Goal: Task Accomplishment & Management: Use online tool/utility

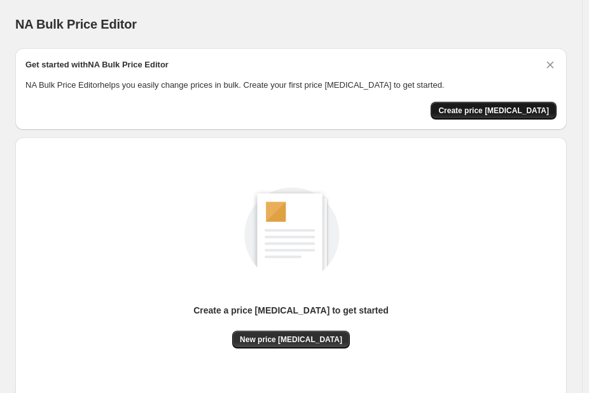
click at [509, 113] on span "Create price change job" at bounding box center [493, 111] width 111 height 10
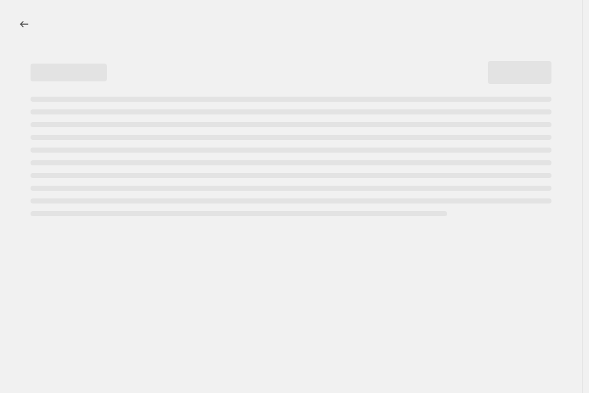
select select "percentage"
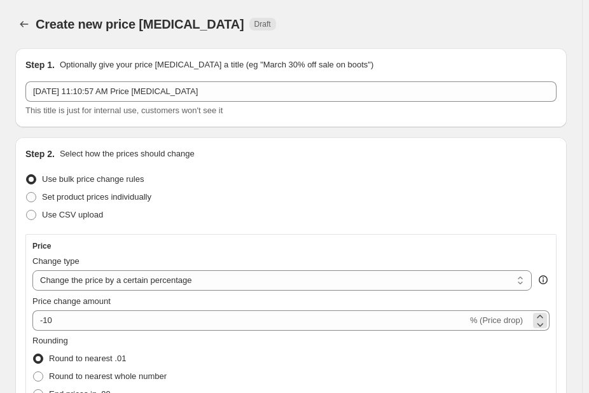
click at [478, 325] on span "% (Price drop)" at bounding box center [496, 321] width 53 height 10
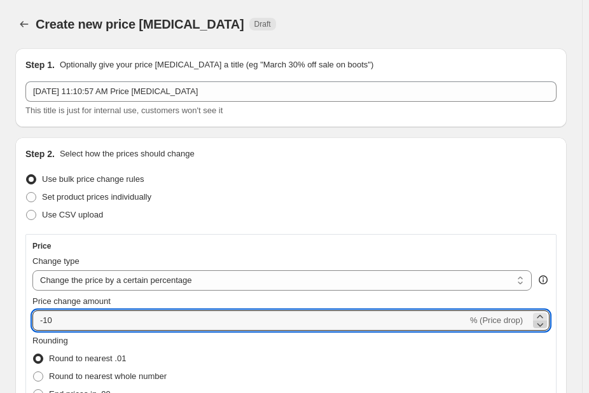
click at [544, 324] on icon at bounding box center [541, 325] width 6 height 4
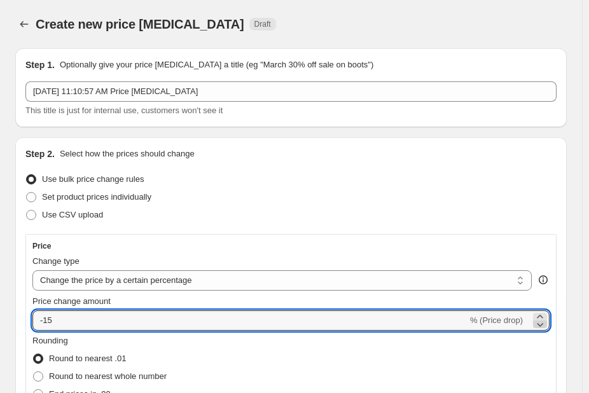
click at [544, 324] on icon at bounding box center [541, 325] width 6 height 4
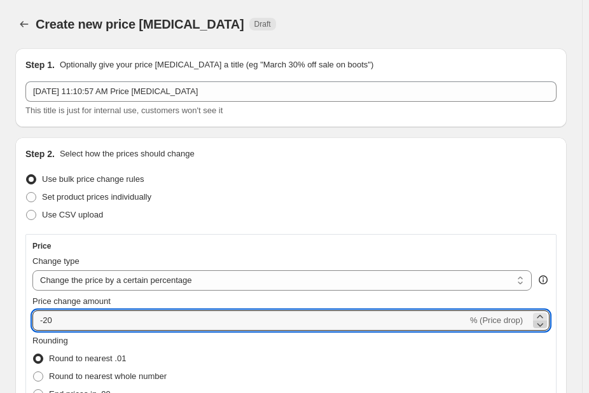
click at [544, 324] on icon at bounding box center [541, 325] width 6 height 4
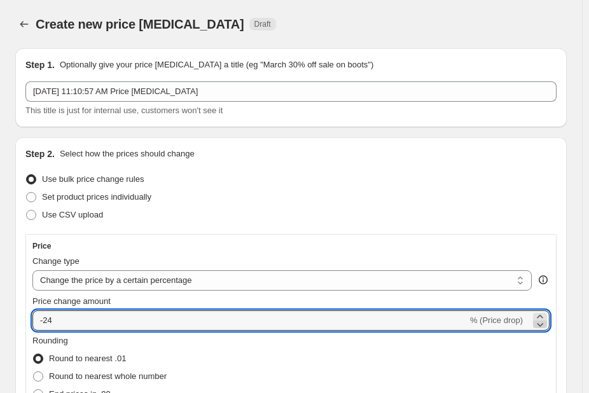
type input "-25"
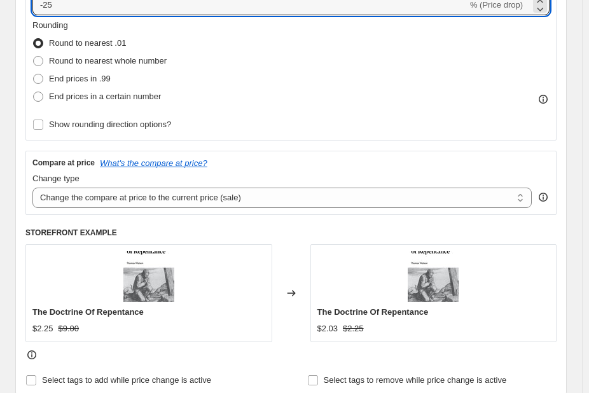
scroll to position [311, 0]
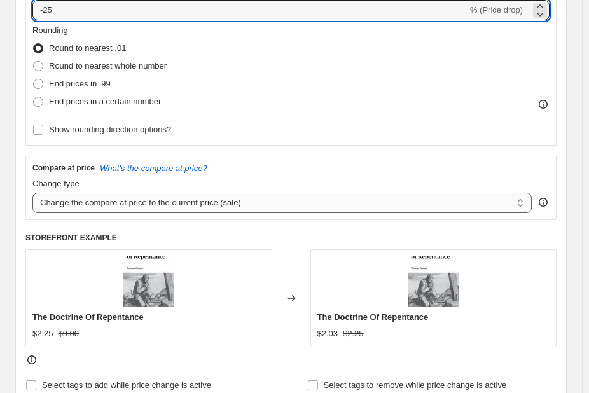
click at [527, 206] on select "Change the compare at price to the current price (sale) Change the compare at p…" at bounding box center [281, 203] width 499 height 20
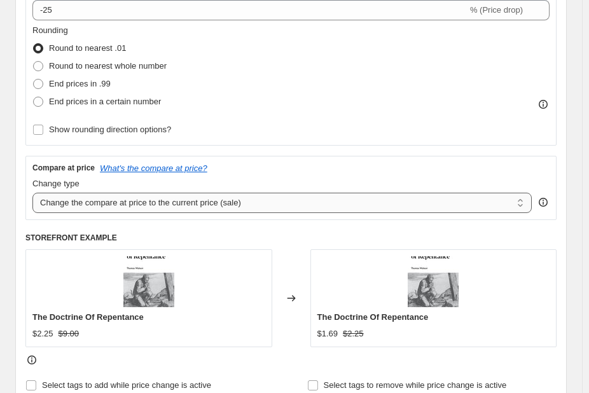
select select "no_change"
click at [32, 193] on select "Change the compare at price to the current price (sale) Change the compare at p…" at bounding box center [281, 203] width 499 height 20
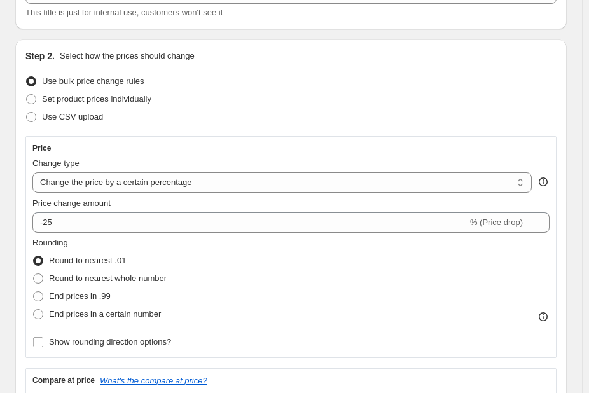
scroll to position [109, 0]
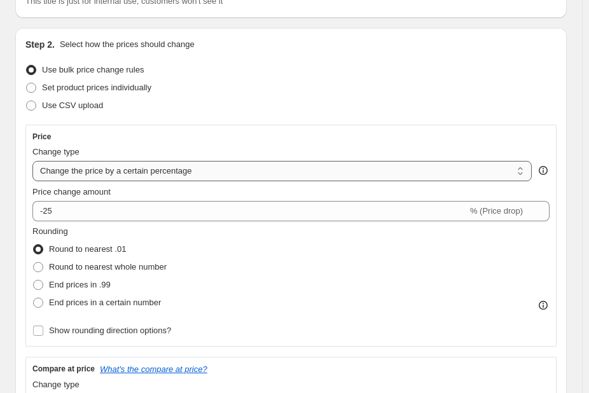
click at [529, 176] on select "Change the price to a certain amount Change the price by a certain amount Chang…" at bounding box center [281, 171] width 499 height 20
select select "bcap"
click at [32, 161] on select "Change the price to a certain amount Change the price by a certain amount Chang…" at bounding box center [281, 171] width 499 height 20
type input "-12.00"
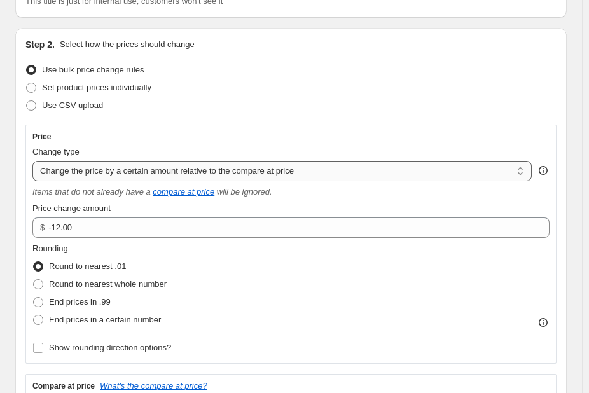
click at [527, 175] on select "Change the price to a certain amount Change the price by a certain amount Chang…" at bounding box center [281, 171] width 499 height 20
select select "pcap"
click at [32, 161] on select "Change the price to a certain amount Change the price by a certain amount Chang…" at bounding box center [281, 171] width 499 height 20
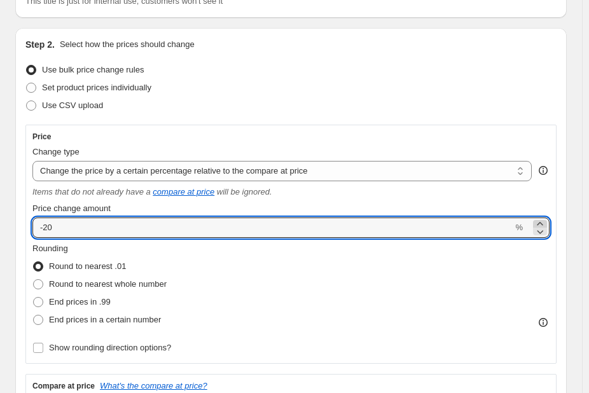
click at [545, 223] on icon at bounding box center [540, 224] width 13 height 13
click at [547, 233] on icon at bounding box center [540, 231] width 13 height 13
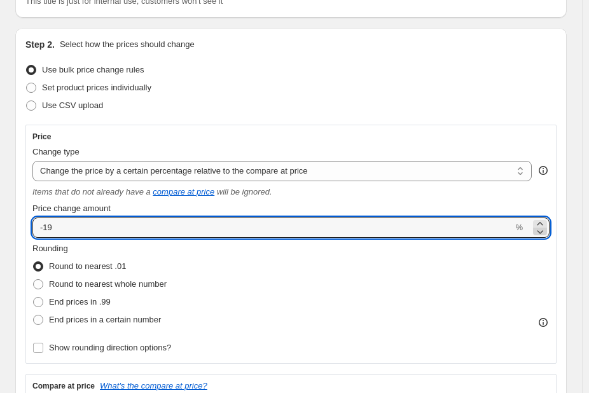
click at [547, 233] on icon at bounding box center [540, 231] width 13 height 13
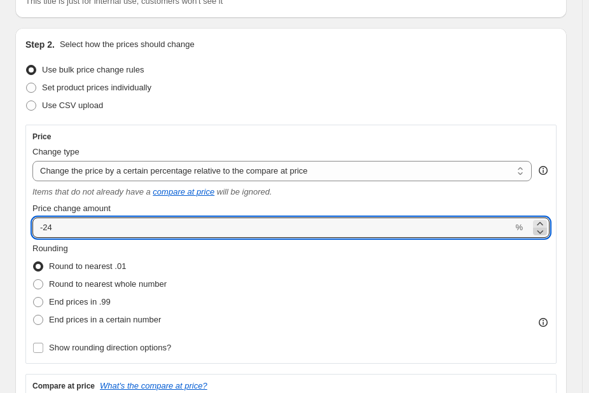
click at [547, 233] on icon at bounding box center [540, 231] width 13 height 13
type input "-25"
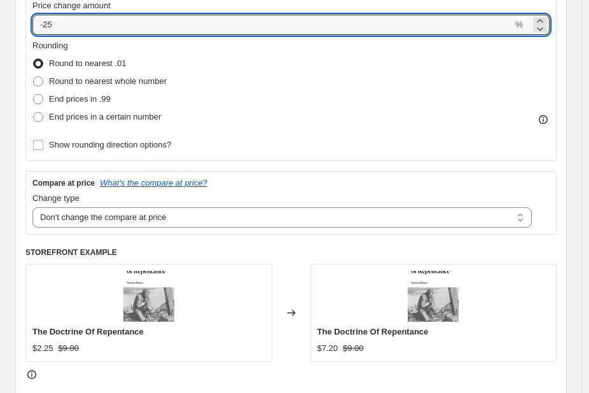
scroll to position [358, 0]
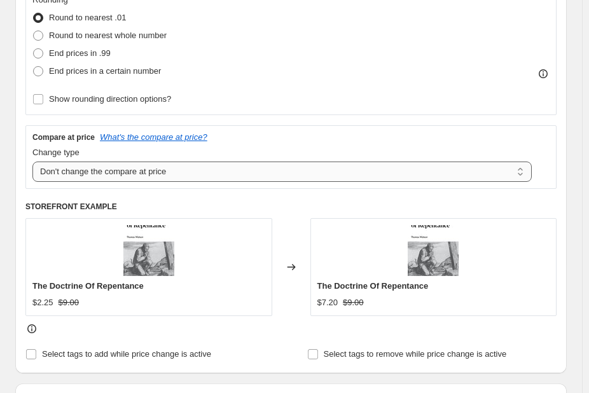
click at [395, 166] on select "Change the compare at price to the current price (sale) Change the compare at p…" at bounding box center [281, 172] width 499 height 20
click at [399, 117] on div "Price Change type Change the price to a certain amount Change the price by a ce…" at bounding box center [290, 32] width 531 height 313
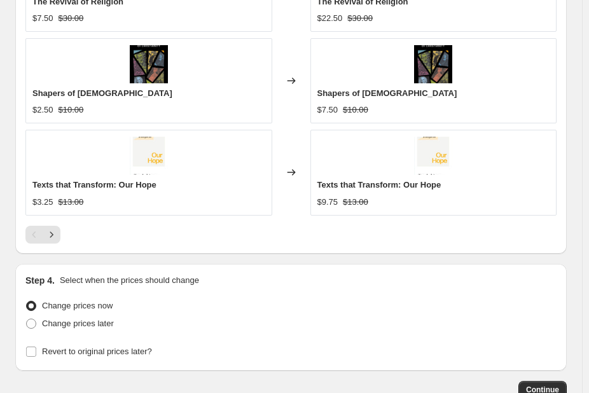
scroll to position [1231, 0]
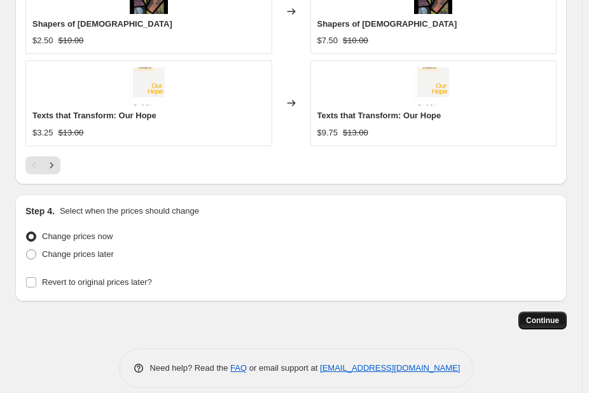
click at [545, 316] on span "Continue" at bounding box center [542, 321] width 33 height 10
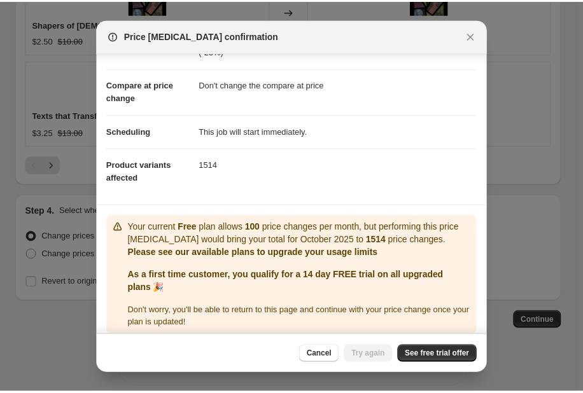
scroll to position [63, 0]
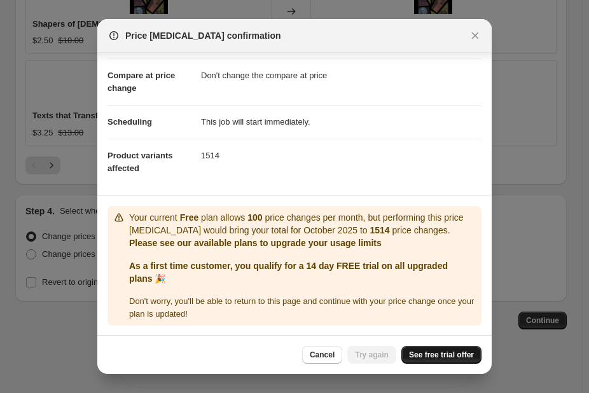
click at [443, 359] on span "See free trial offer" at bounding box center [441, 355] width 65 height 10
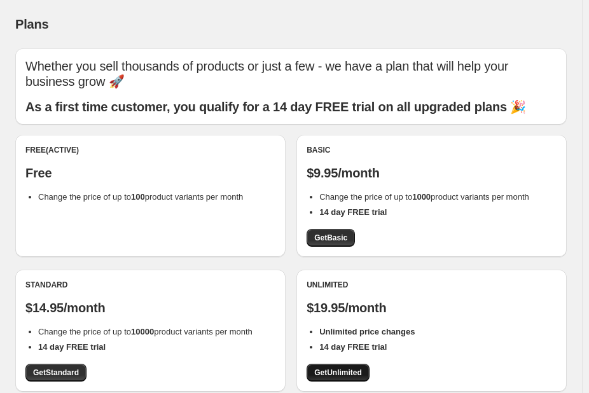
click at [351, 373] on span "Get Unlimited" at bounding box center [338, 373] width 48 height 10
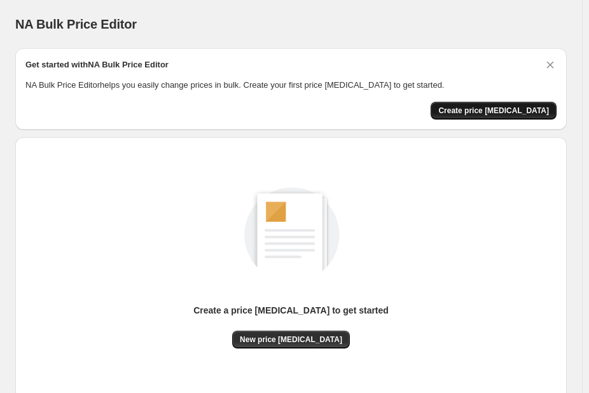
click at [519, 111] on span "Create price change job" at bounding box center [493, 111] width 111 height 10
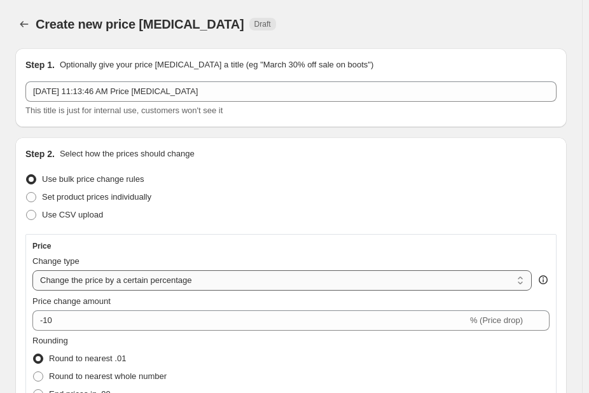
click at [527, 283] on select "Change the price to a certain amount Change the price by a certain amount Chang…" at bounding box center [281, 280] width 499 height 20
select select "pcap"
click at [32, 270] on select "Change the price to a certain amount Change the price by a certain amount Chang…" at bounding box center [281, 280] width 499 height 20
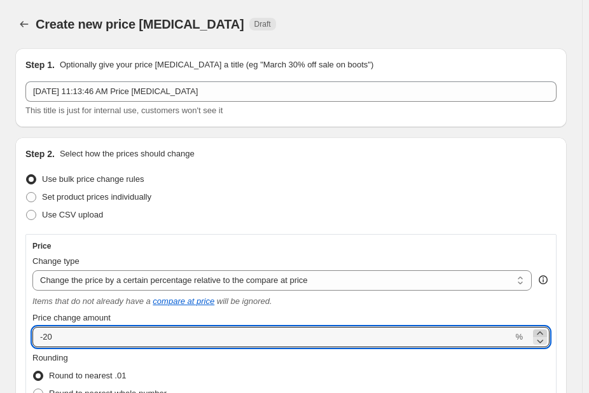
click at [547, 331] on icon at bounding box center [540, 333] width 13 height 13
click at [547, 341] on icon at bounding box center [540, 341] width 13 height 13
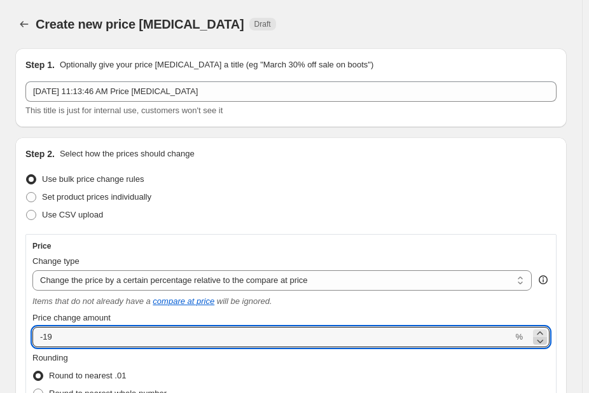
click at [547, 341] on icon at bounding box center [540, 341] width 13 height 13
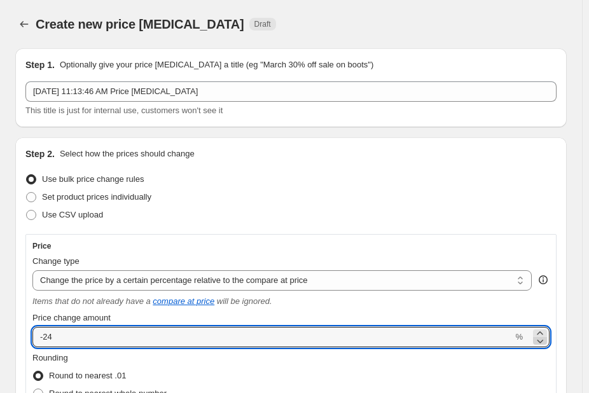
click at [547, 341] on icon at bounding box center [540, 341] width 13 height 13
type input "-25"
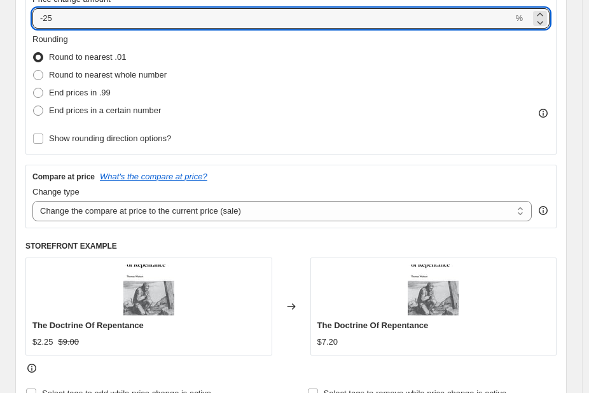
scroll to position [341, 0]
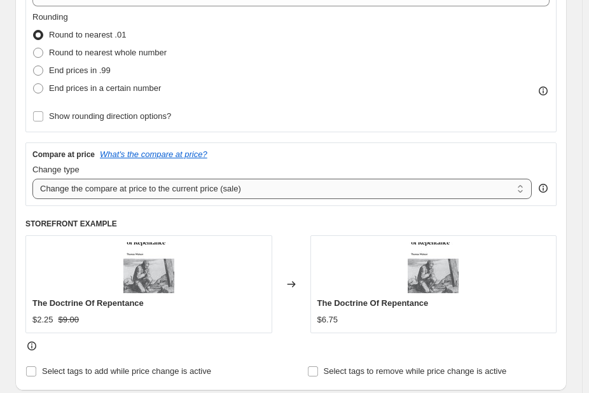
click at [529, 194] on select "Change the compare at price to the current price (sale) Change the compare at p…" at bounding box center [281, 189] width 499 height 20
select select "no_change"
click at [32, 179] on select "Change the compare at price to the current price (sale) Change the compare at p…" at bounding box center [281, 189] width 499 height 20
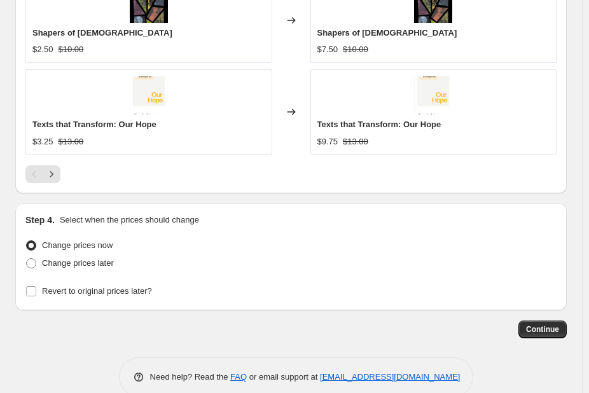
scroll to position [1231, 0]
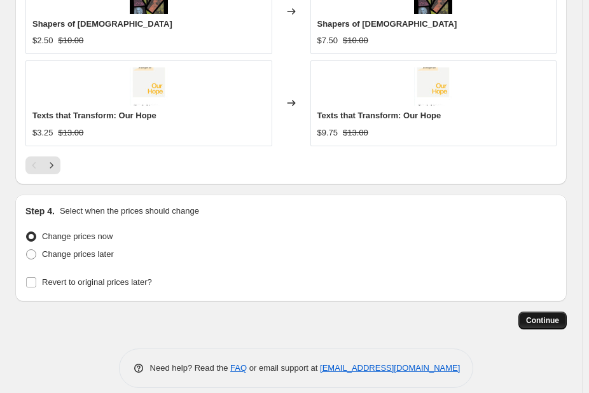
click at [550, 312] on button "Continue" at bounding box center [543, 321] width 48 height 18
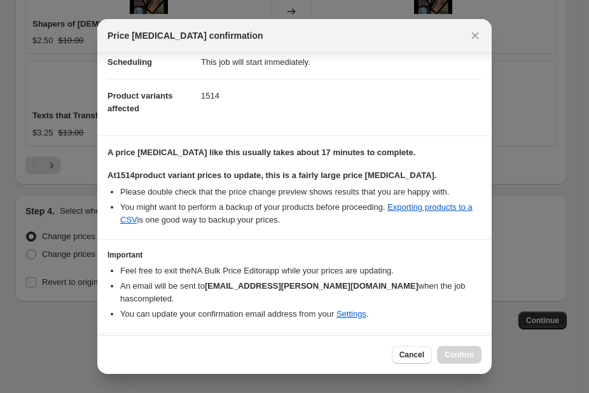
scroll to position [146, 0]
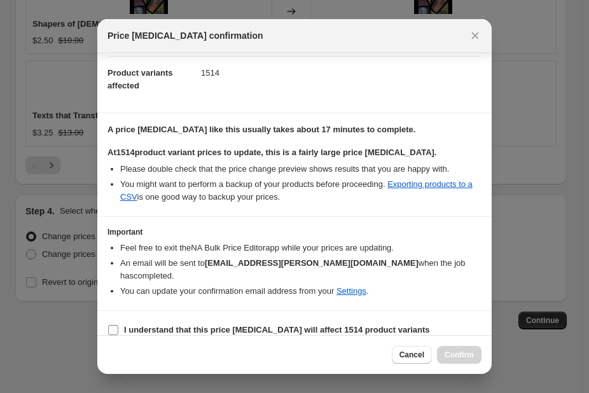
click at [112, 325] on input "I understand that this price change job will affect 1514 product variants" at bounding box center [113, 330] width 10 height 10
checkbox input "true"
click at [458, 358] on span "Confirm" at bounding box center [459, 355] width 29 height 10
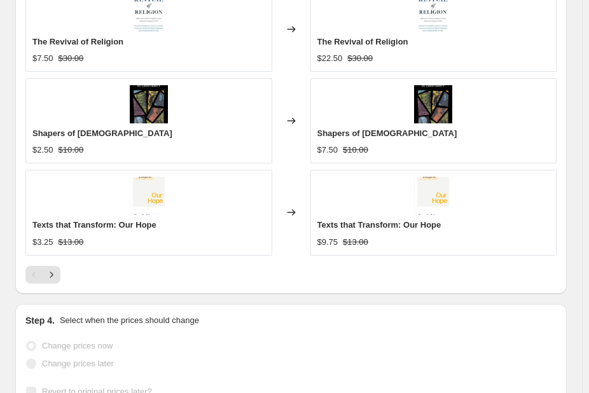
scroll to position [1264, 0]
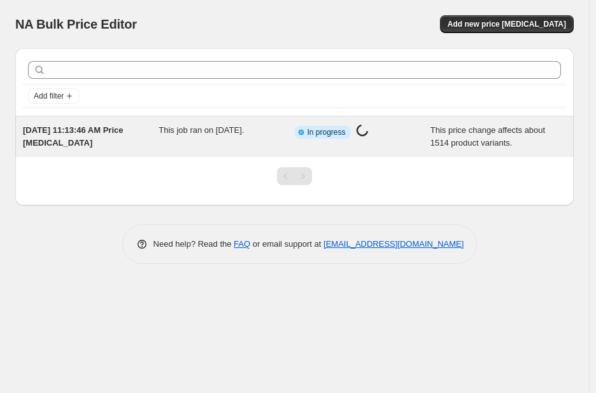
click at [66, 133] on span "[DATE] 11:13:46 AM Price [MEDICAL_DATA]" at bounding box center [73, 136] width 101 height 22
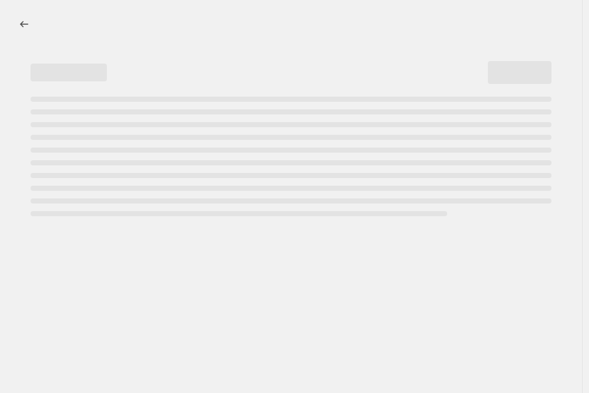
select select "pcap"
select select "no_change"
